Goal: Navigation & Orientation: Find specific page/section

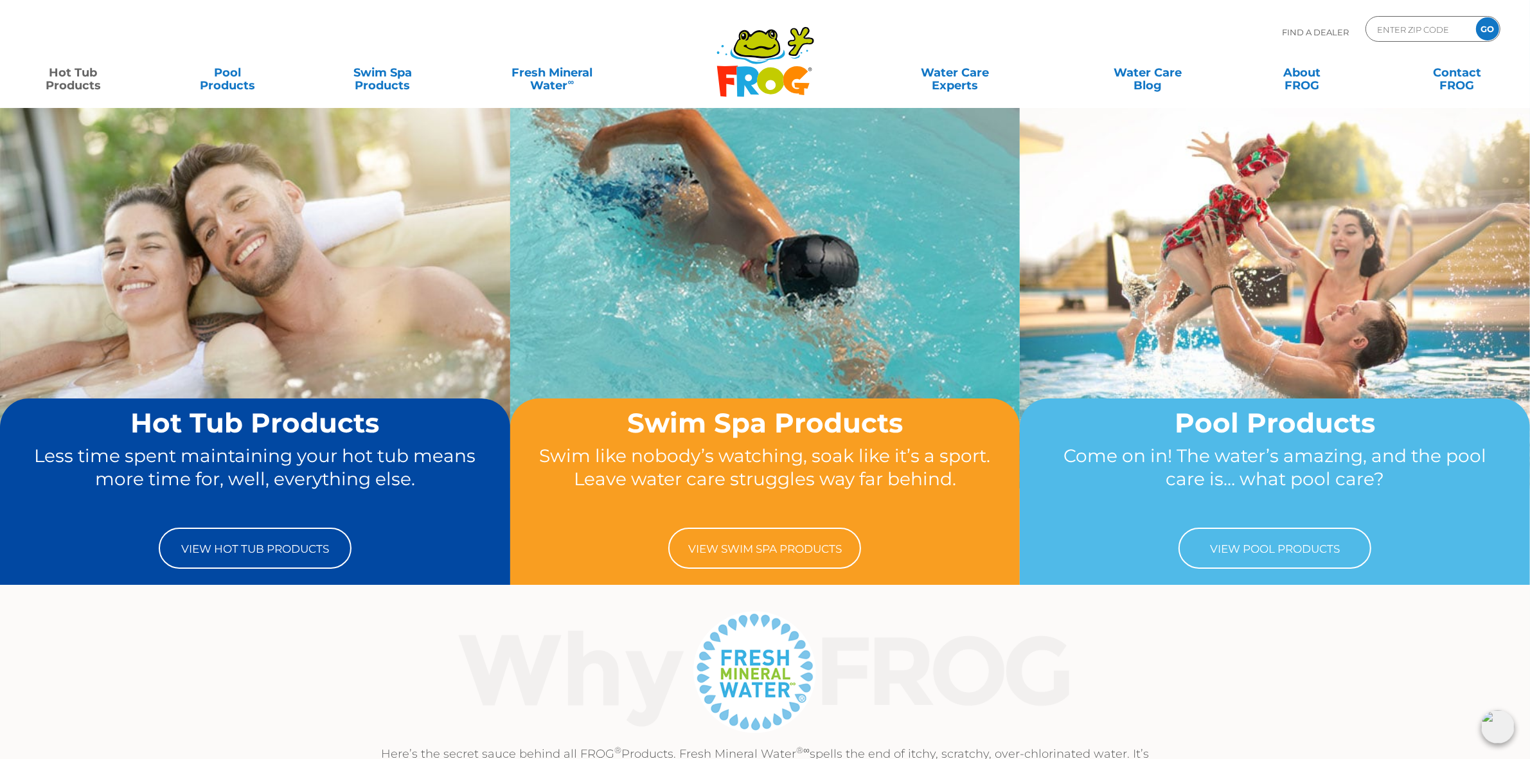
click at [73, 79] on link "Hot Tub Products" at bounding box center [73, 73] width 120 height 26
